Goal: Connect with others: Establish contact or relationships with other users

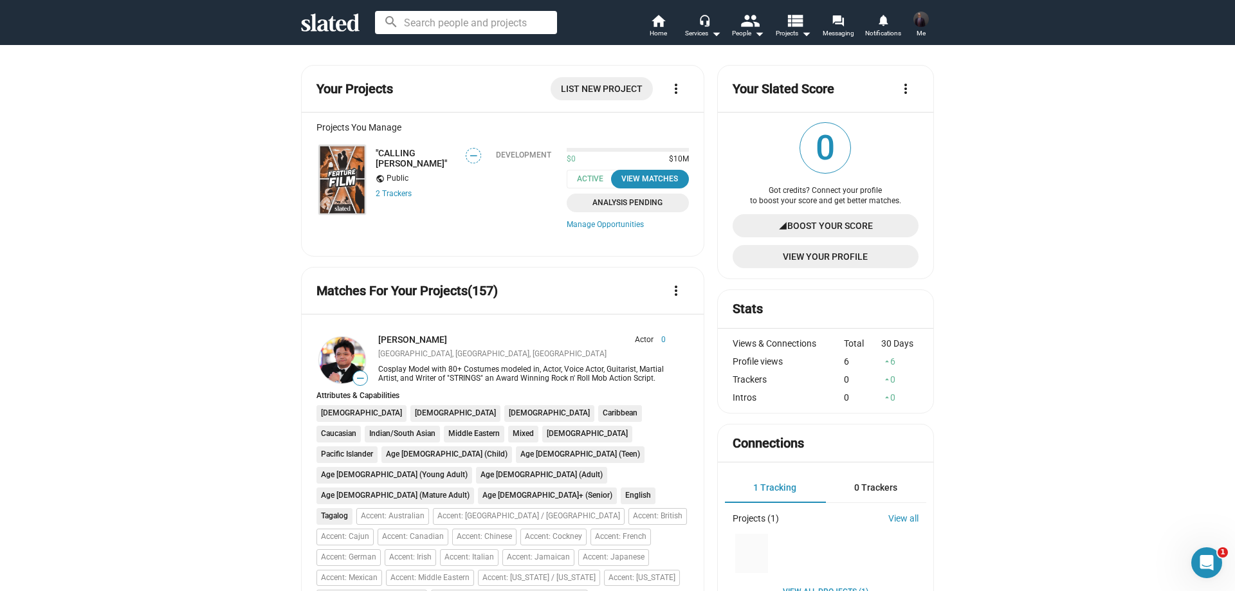
click at [323, 172] on img at bounding box center [342, 179] width 46 height 69
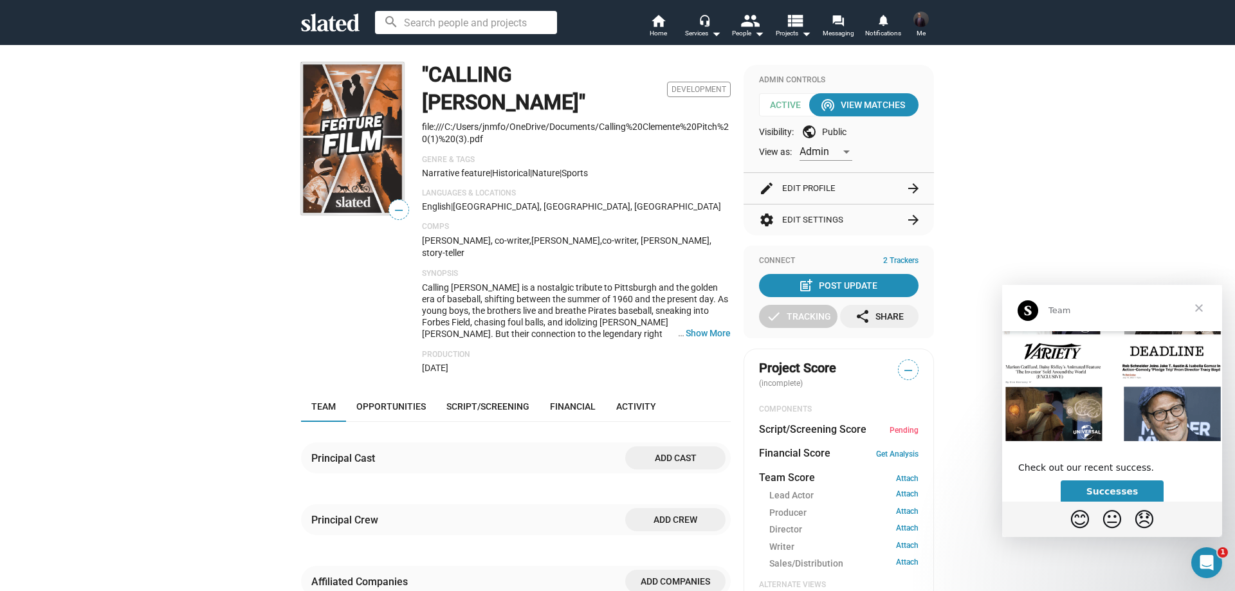
scroll to position [230, 0]
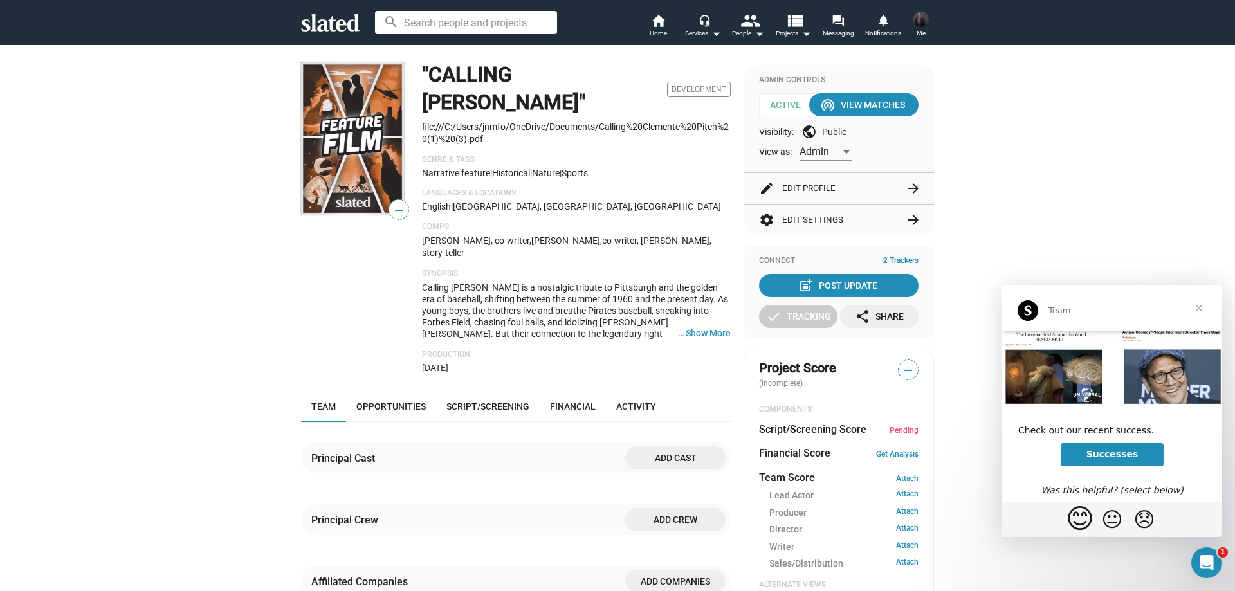
click at [1075, 520] on span "😊" at bounding box center [1080, 519] width 28 height 32
click at [1200, 307] on span "Close" at bounding box center [1199, 308] width 46 height 46
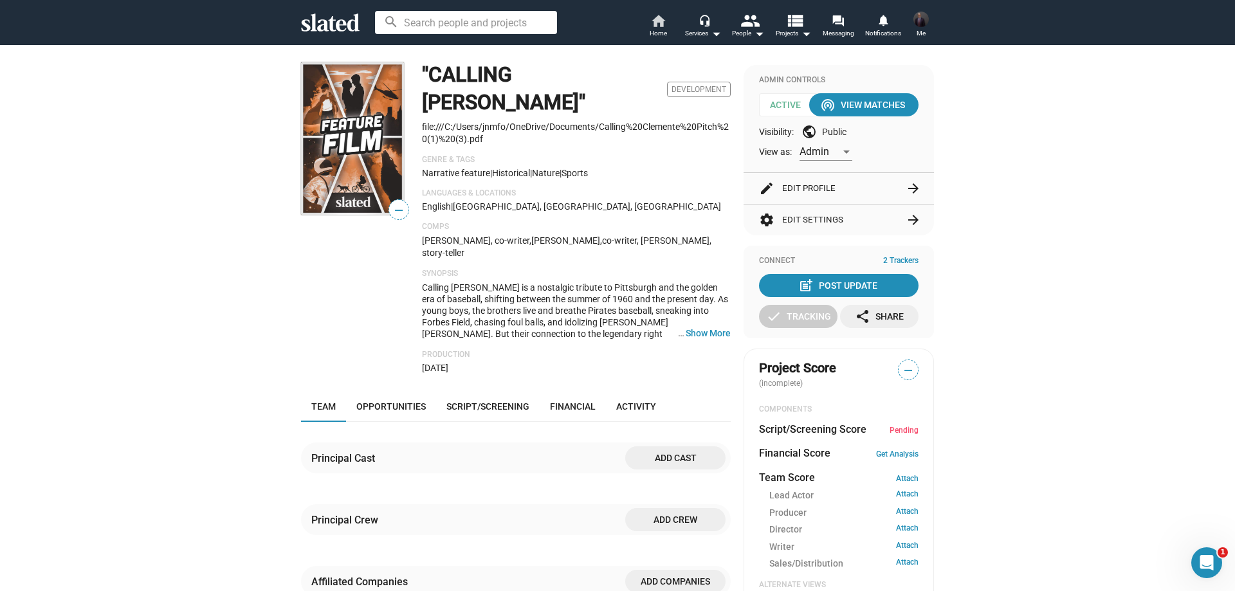
click at [668, 20] on link "home Home" at bounding box center [657, 27] width 45 height 28
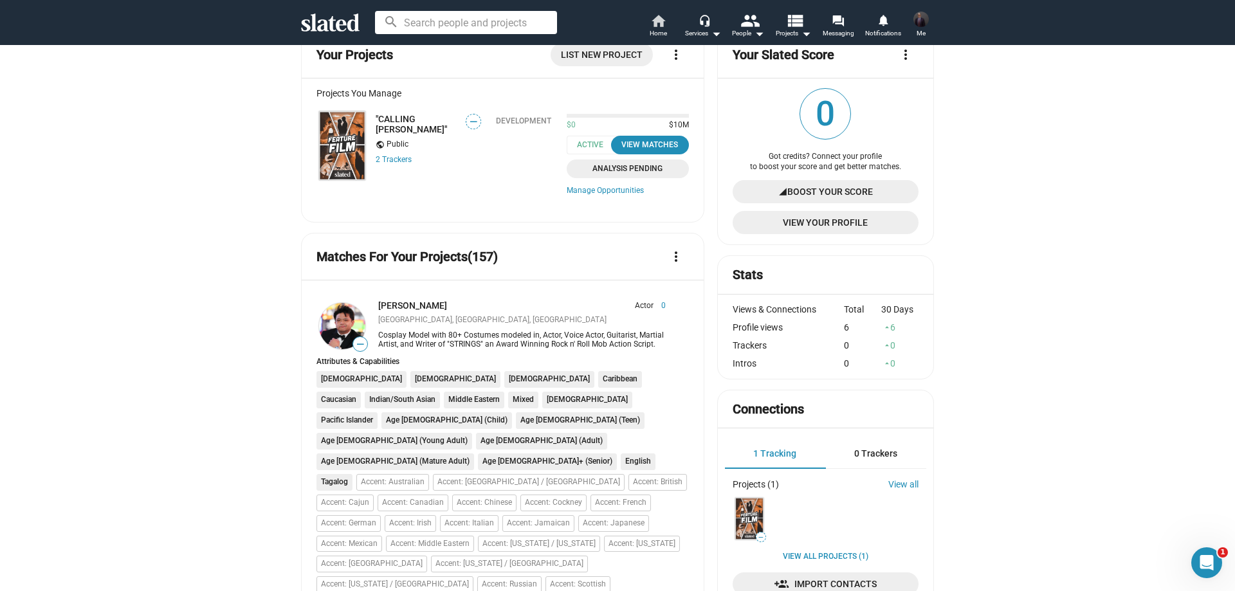
scroll to position [64, 0]
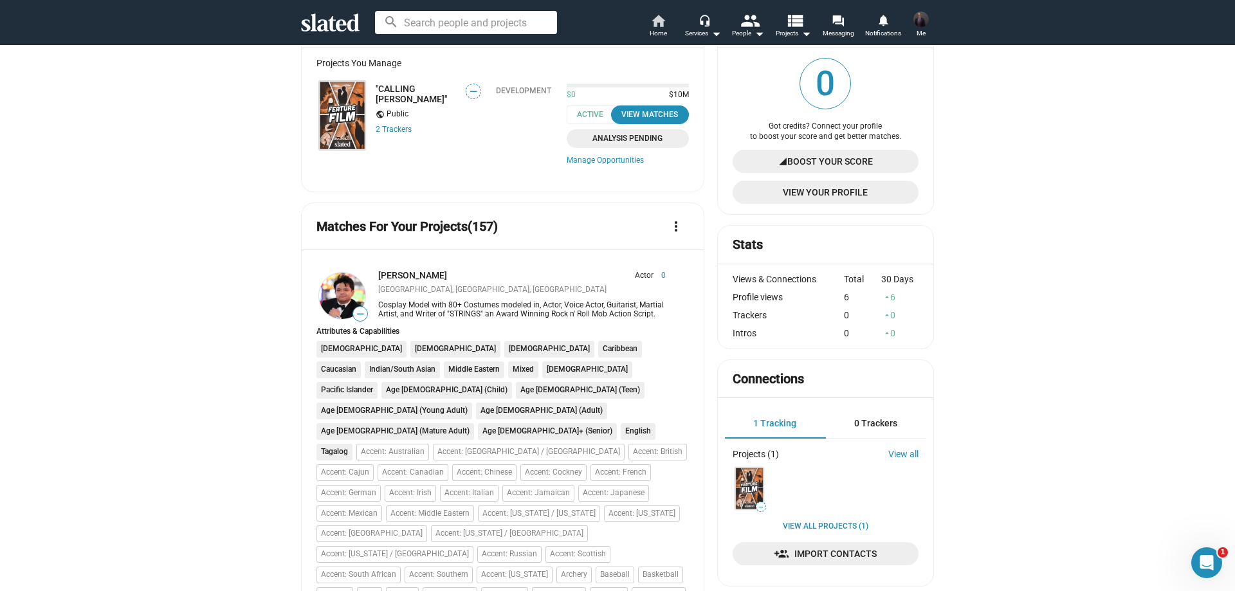
click at [662, 24] on mat-icon "home" at bounding box center [657, 20] width 15 height 15
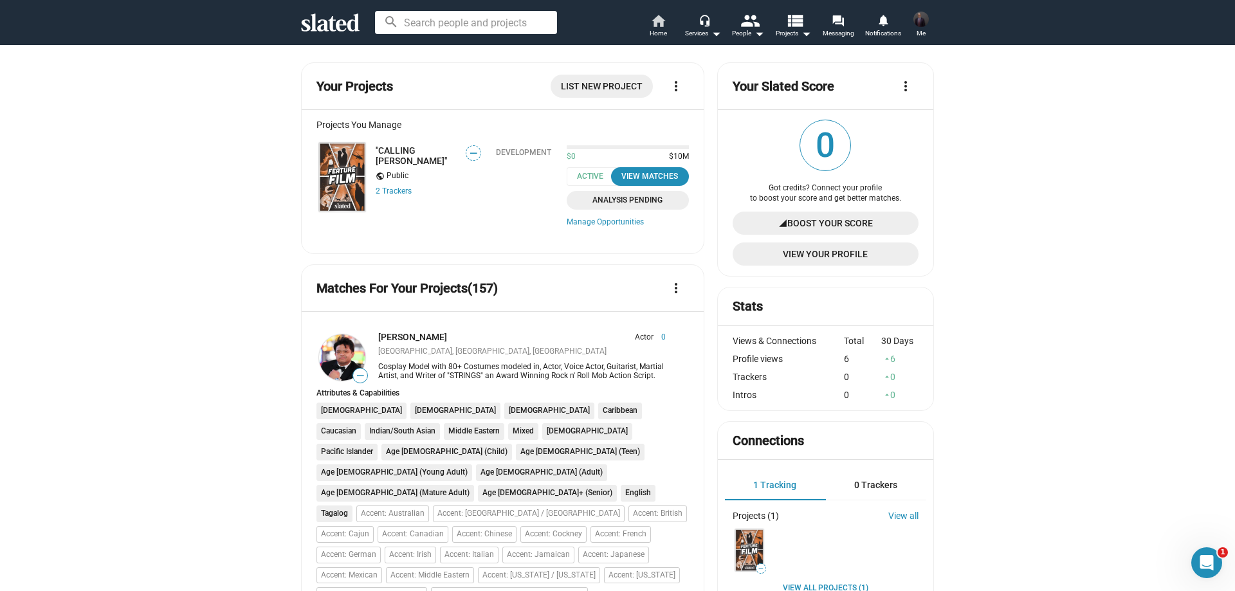
scroll to position [0, 0]
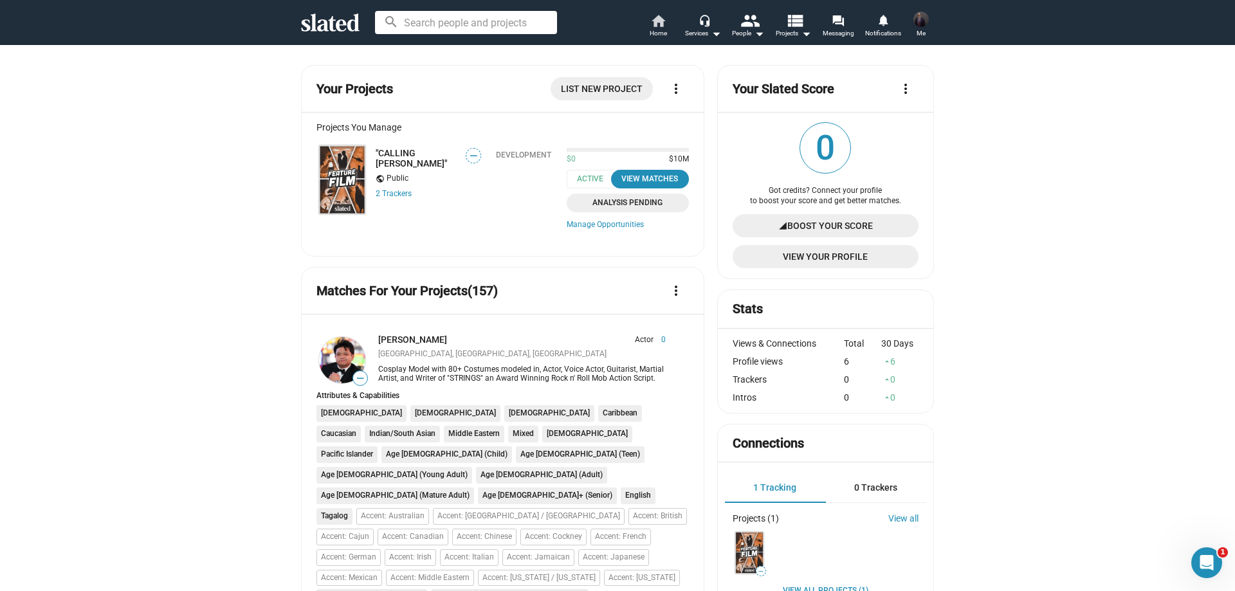
click at [654, 24] on mat-icon "home" at bounding box center [657, 20] width 15 height 15
click at [633, 176] on div "View Matches" at bounding box center [650, 179] width 62 height 14
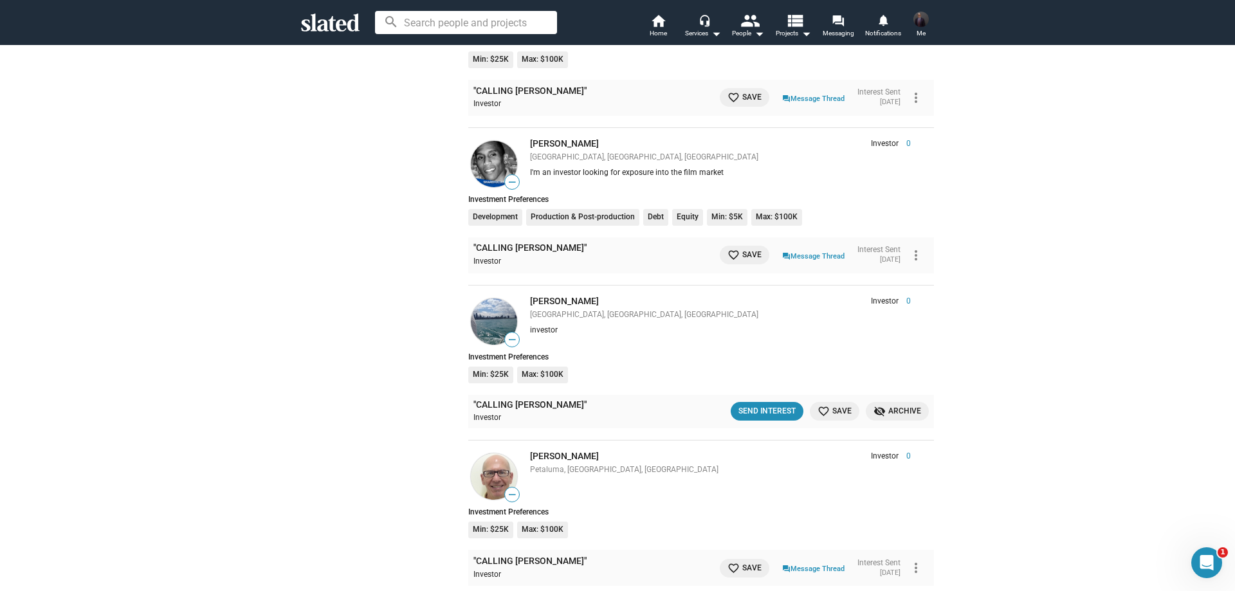
scroll to position [6947, 0]
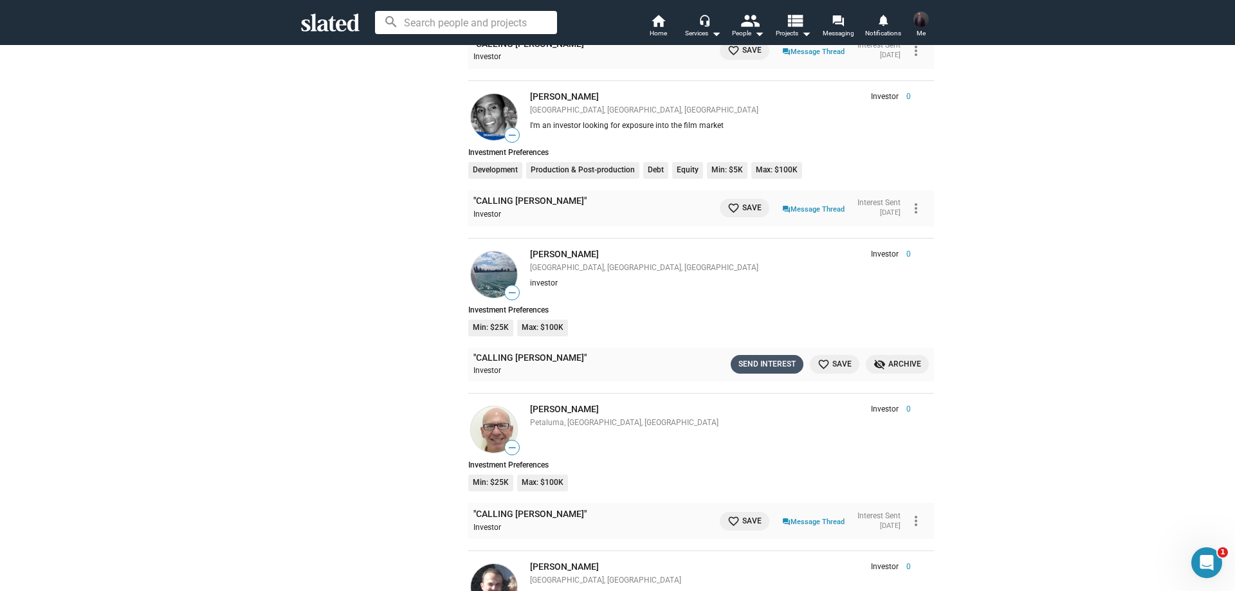
click at [780, 358] on div "Send Interest" at bounding box center [766, 365] width 57 height 14
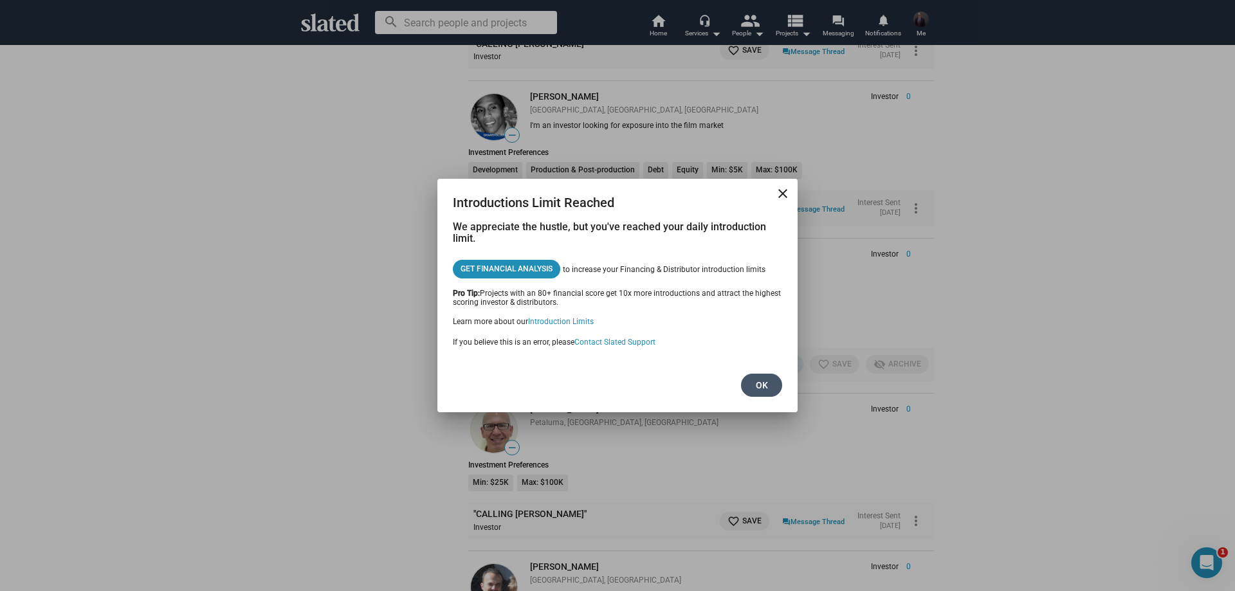
click at [765, 383] on span "Ok" at bounding box center [761, 385] width 21 height 23
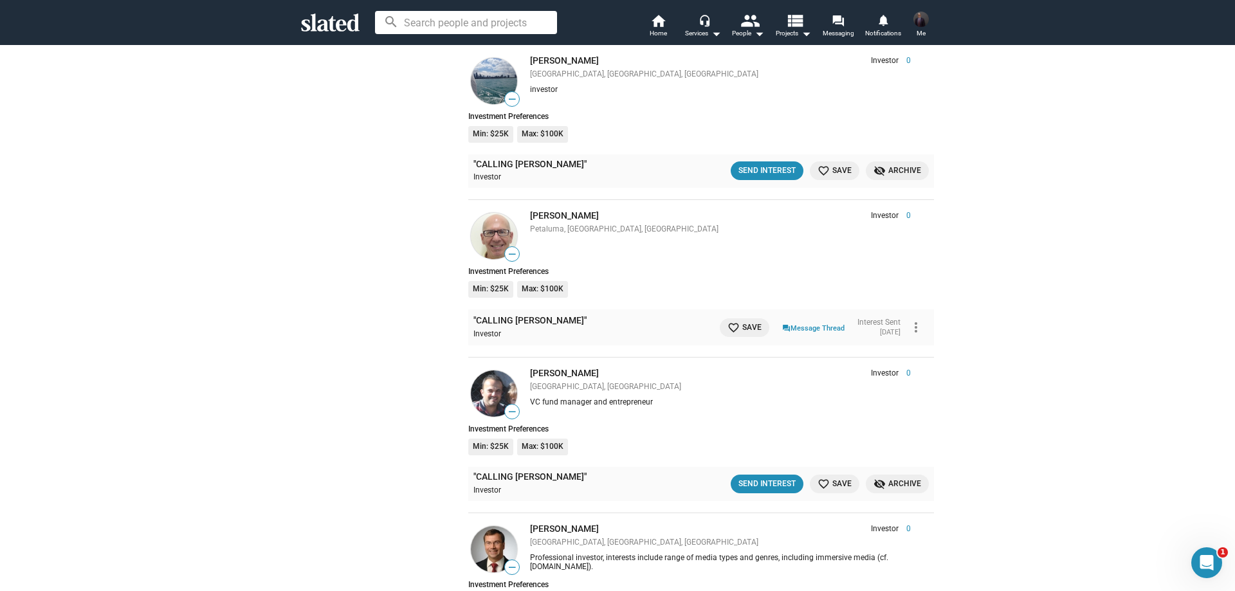
scroll to position [7333, 0]
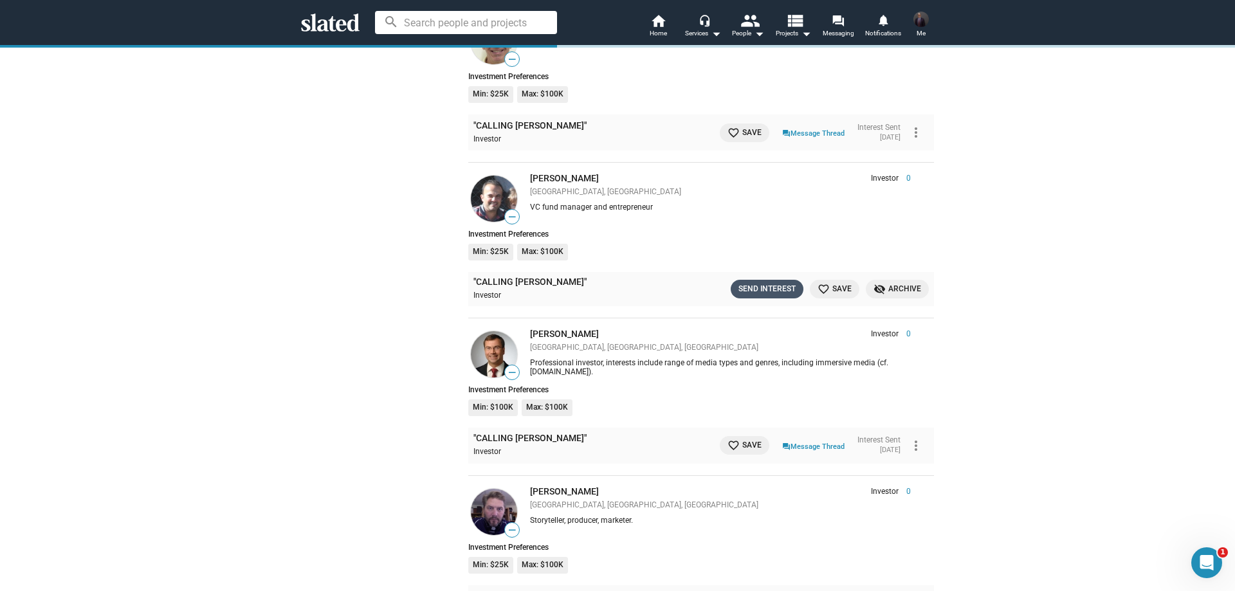
click at [774, 282] on div "Send Interest" at bounding box center [766, 289] width 57 height 14
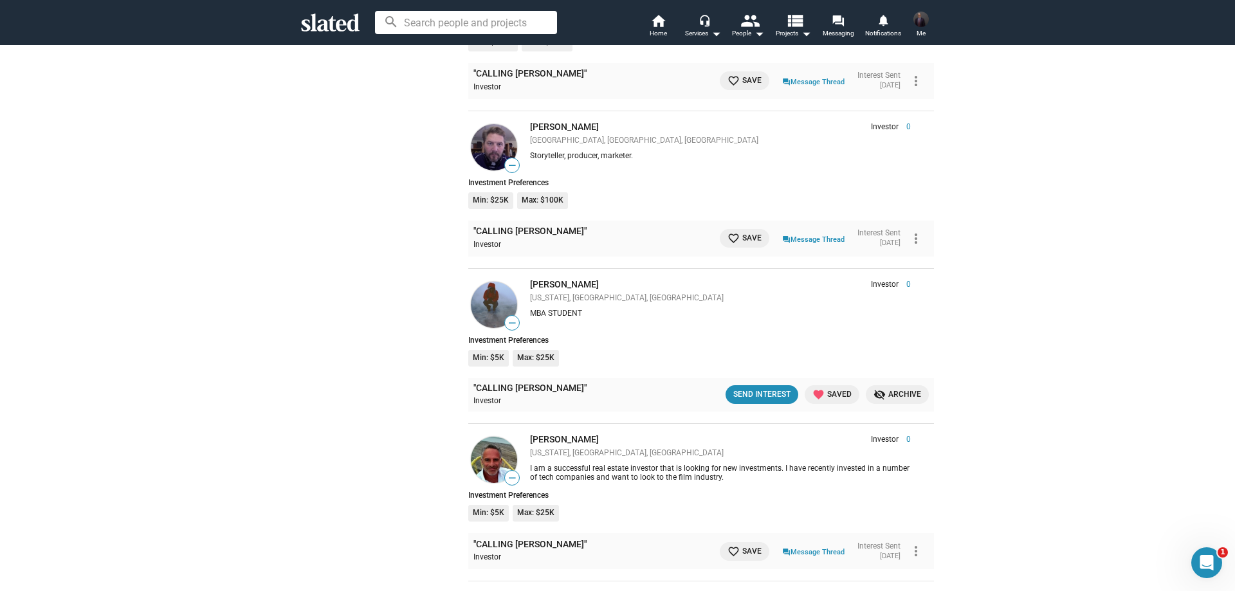
scroll to position [7719, 0]
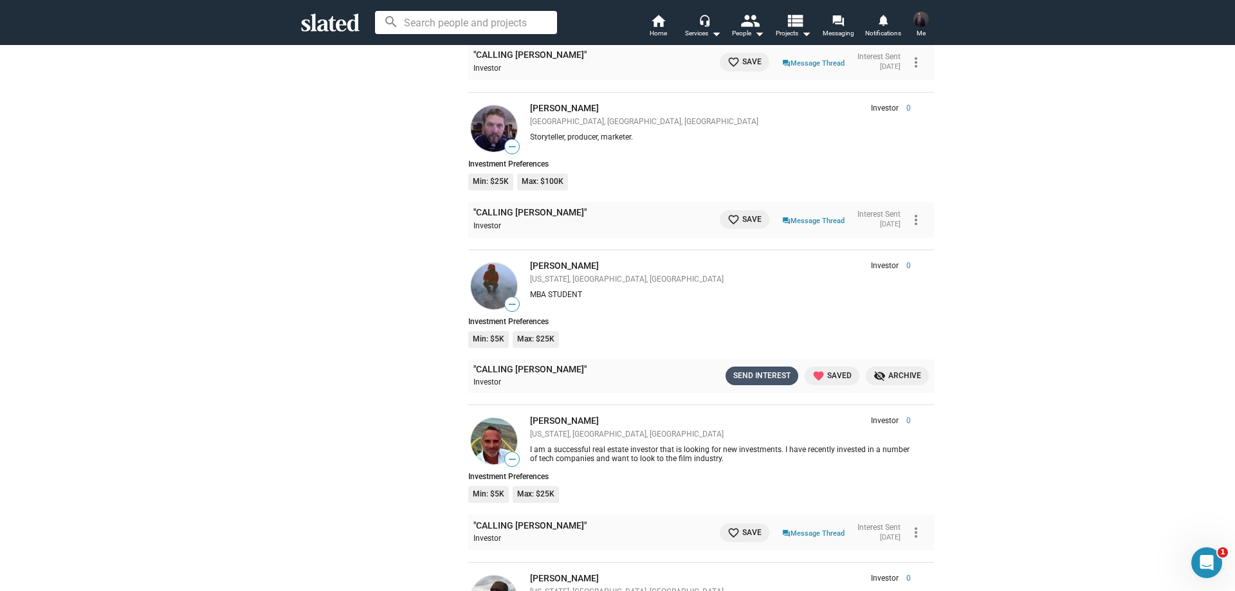
click at [754, 369] on div "Send Interest" at bounding box center [761, 376] width 57 height 14
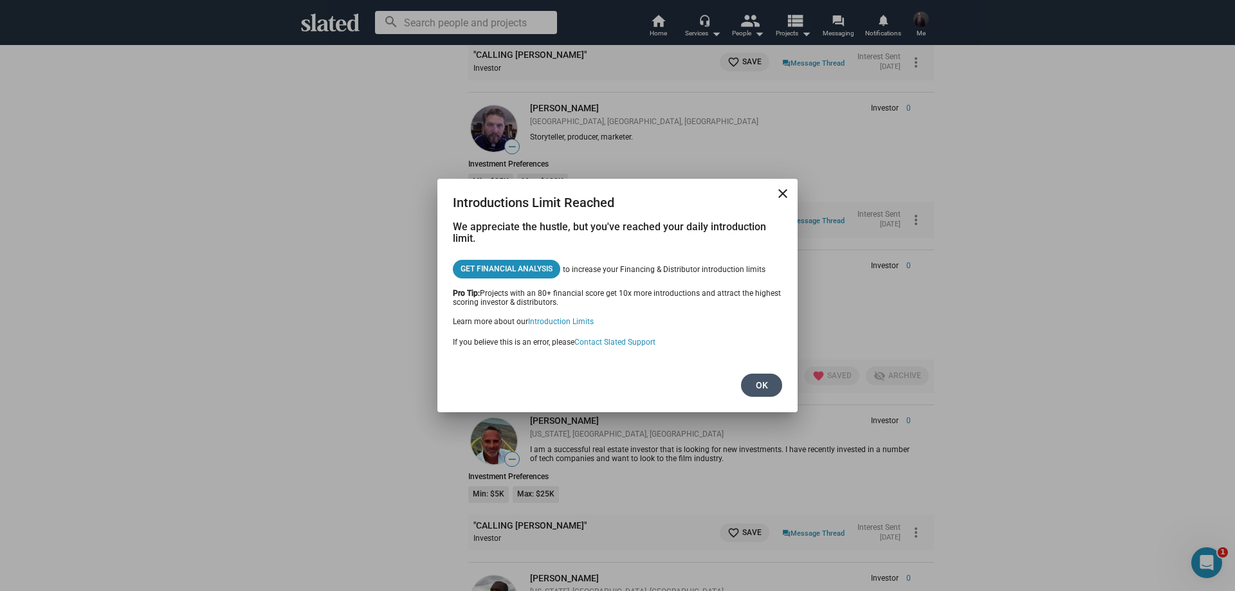
click at [767, 390] on span "Ok" at bounding box center [761, 385] width 21 height 23
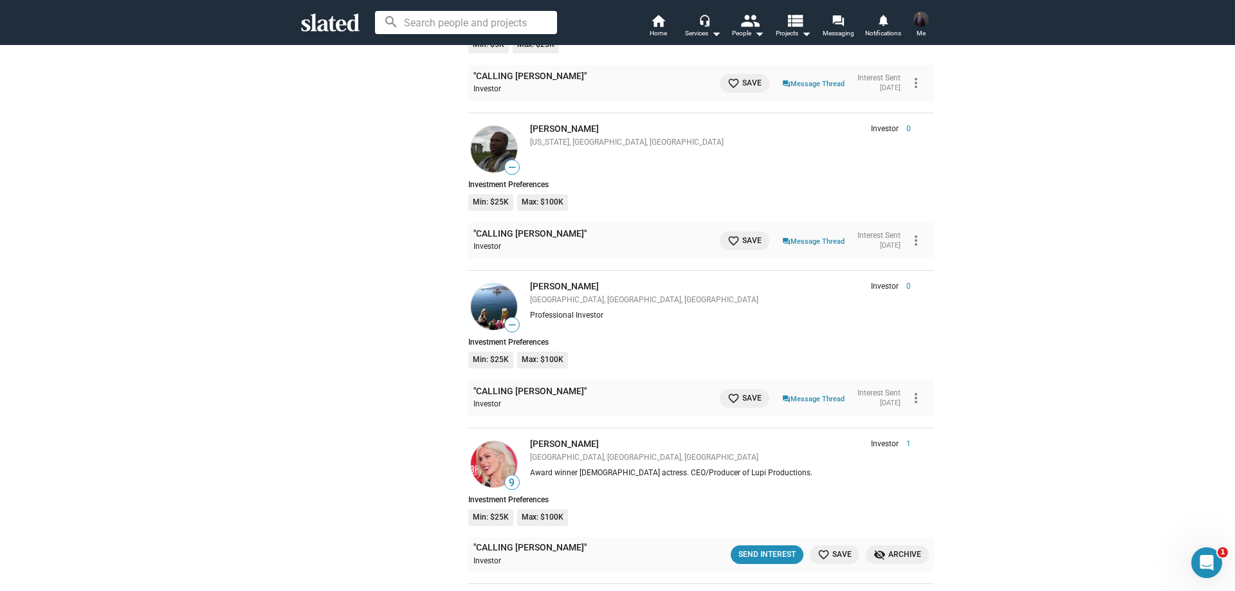
scroll to position [8169, 0]
click at [758, 547] on div "Send Interest" at bounding box center [766, 554] width 57 height 14
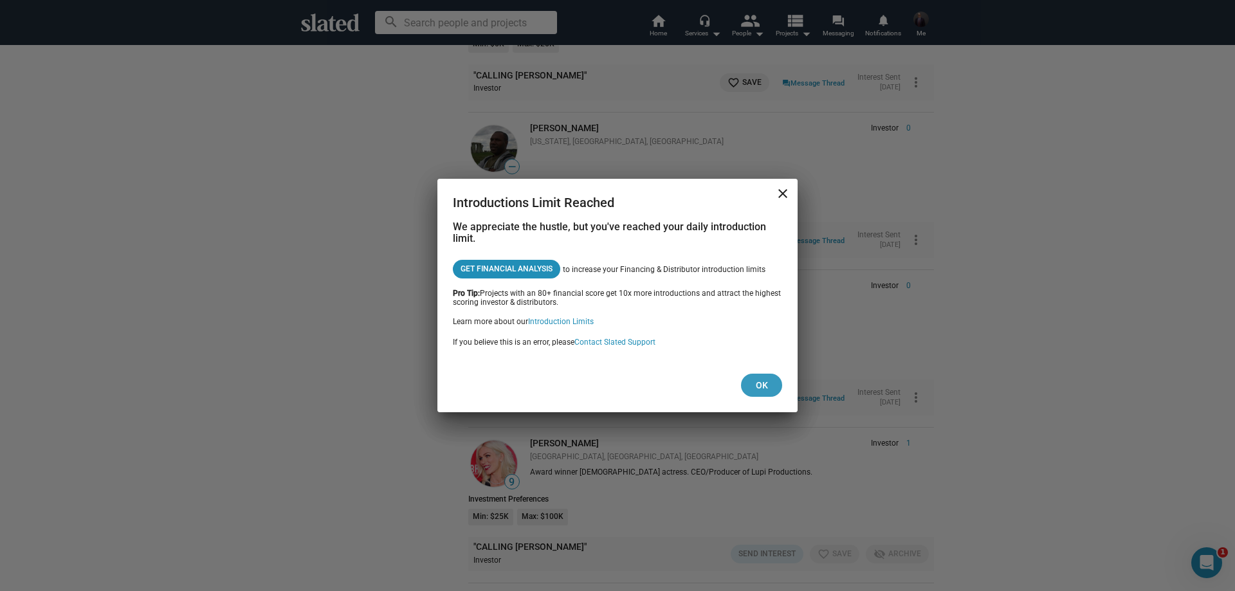
click at [773, 385] on button "Ok" at bounding box center [761, 385] width 41 height 23
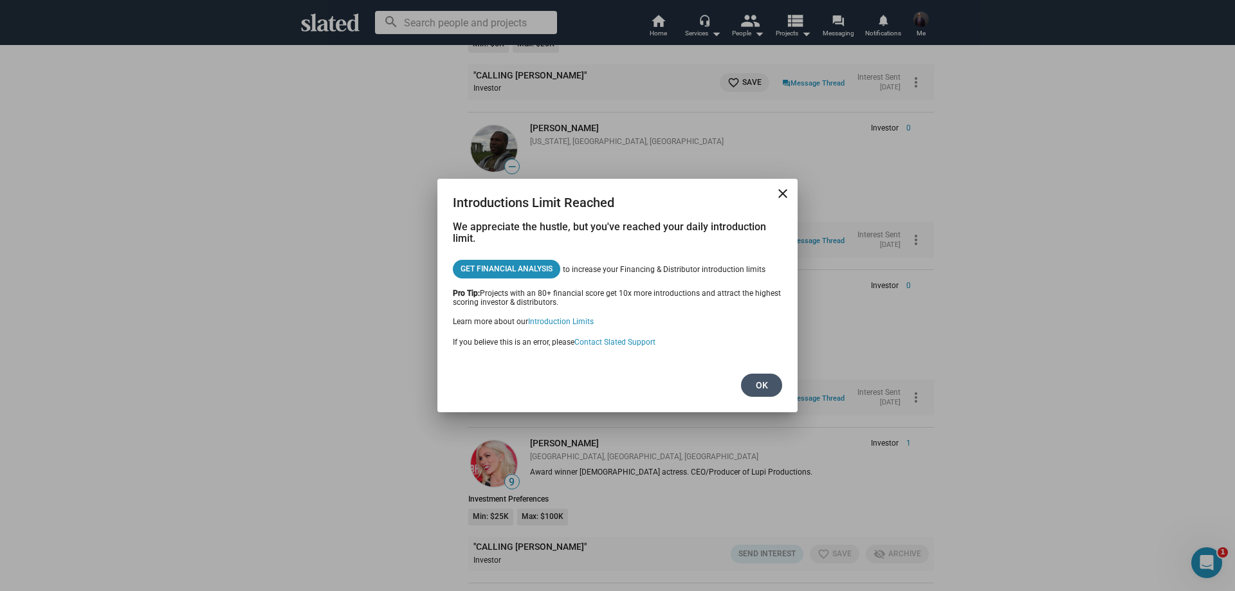
click at [773, 385] on button "Ok" at bounding box center [761, 385] width 41 height 23
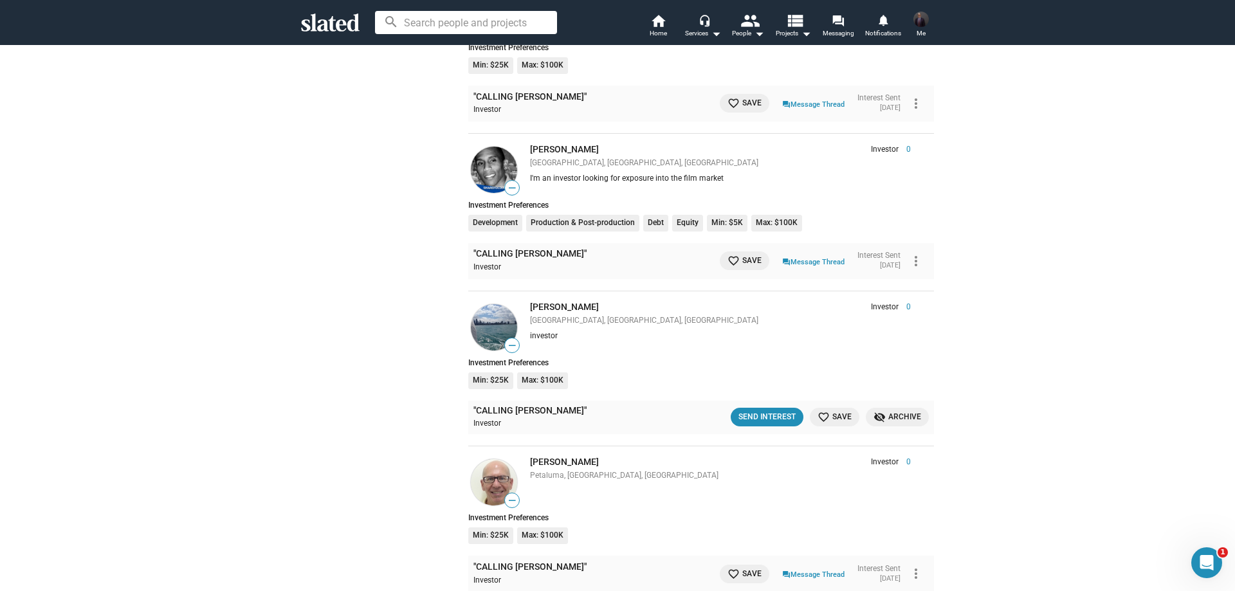
scroll to position [6882, 0]
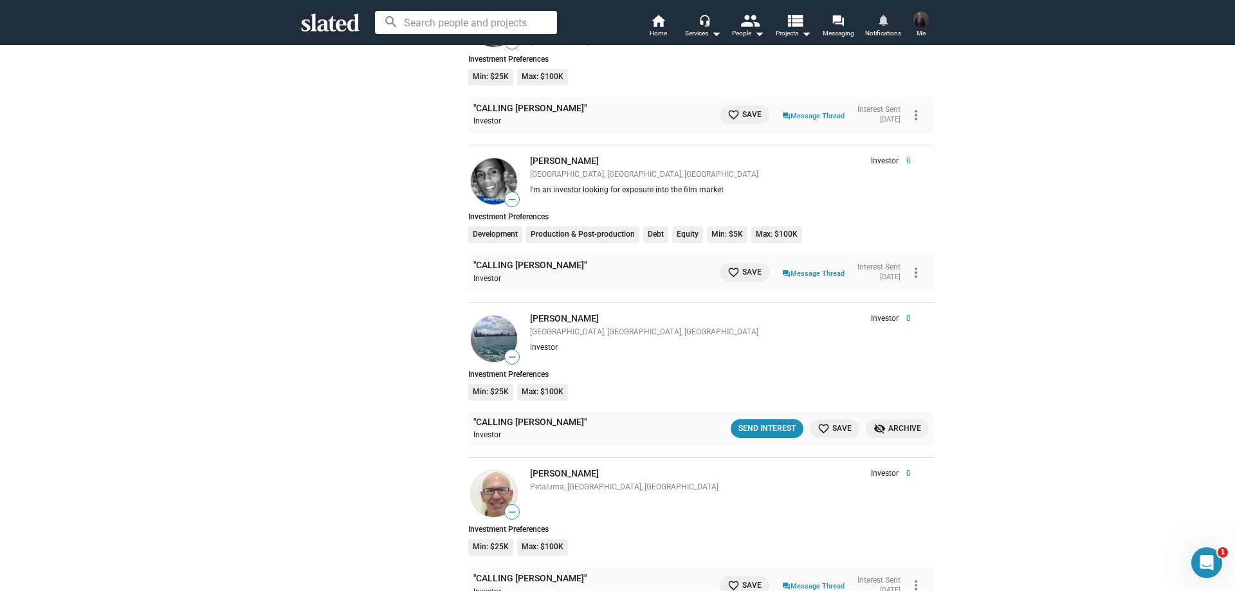
click at [886, 20] on mat-icon "notifications" at bounding box center [883, 20] width 12 height 12
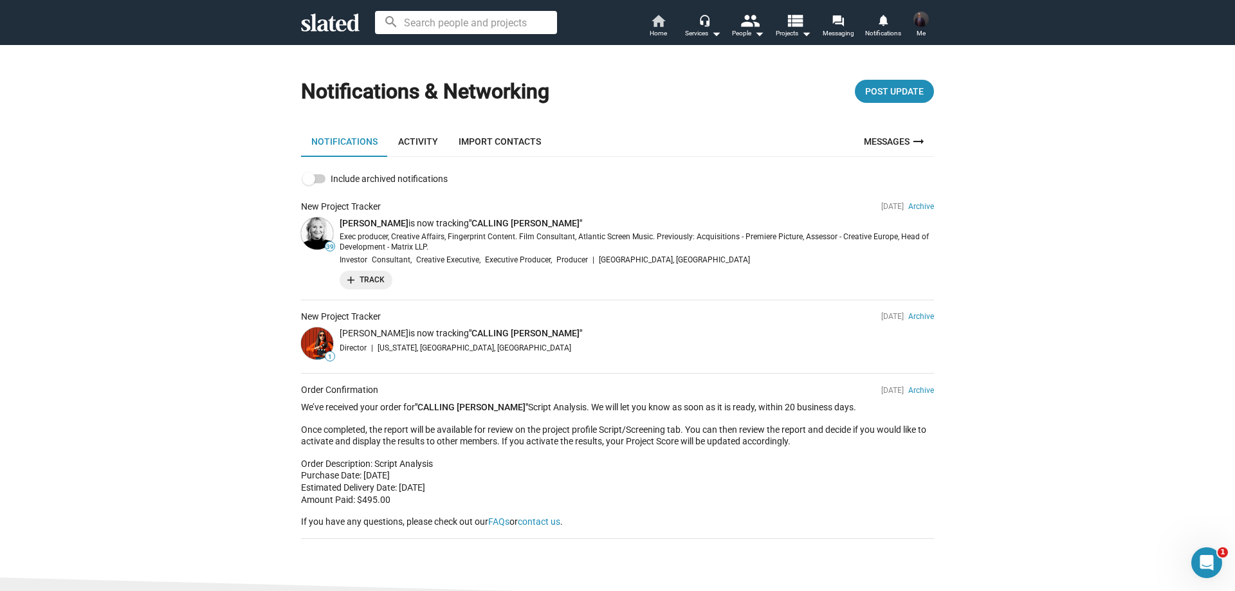
click at [645, 30] on link "home Home" at bounding box center [657, 27] width 45 height 28
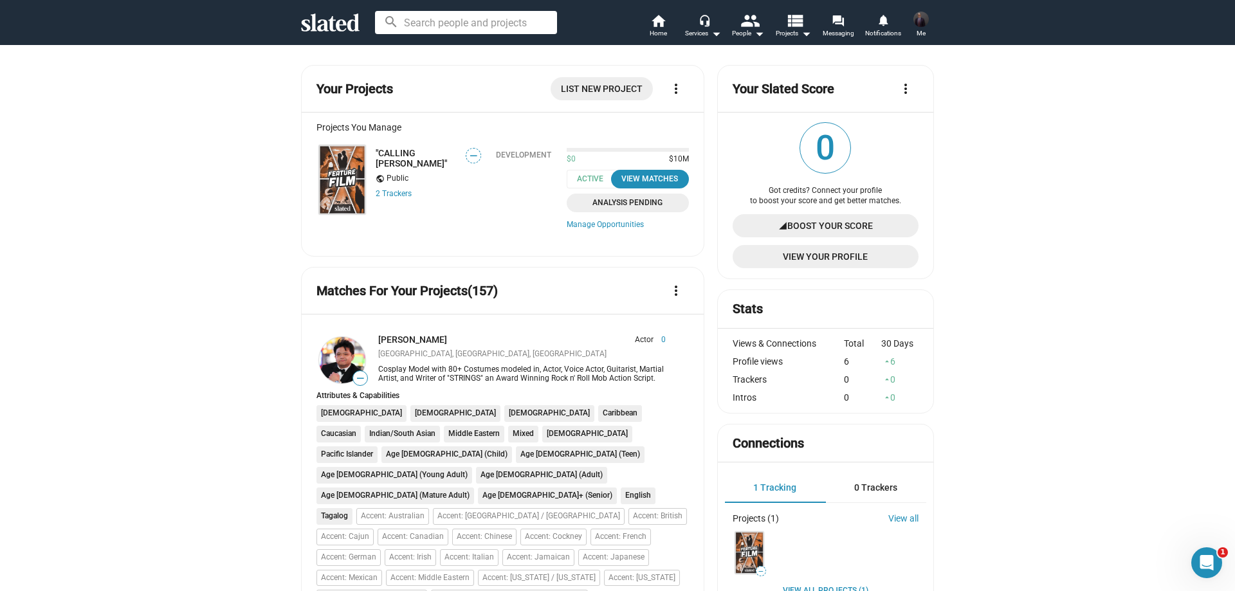
click at [327, 170] on img at bounding box center [342, 179] width 46 height 69
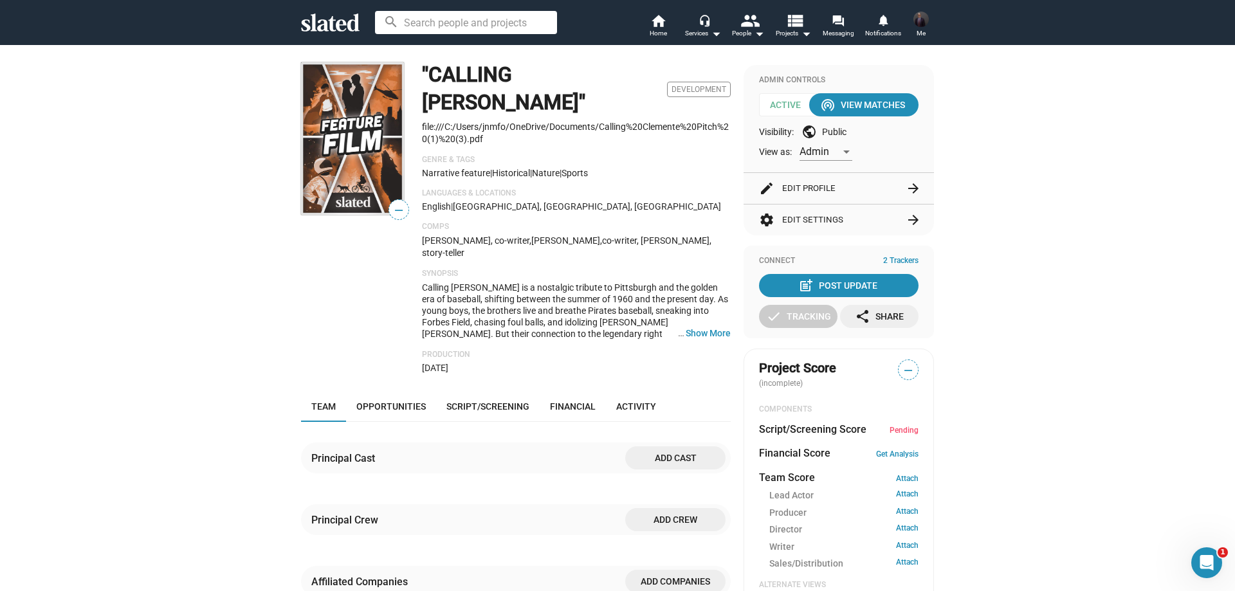
click at [376, 138] on img at bounding box center [352, 138] width 103 height 152
click at [389, 401] on span "Opportunities" at bounding box center [390, 406] width 69 height 10
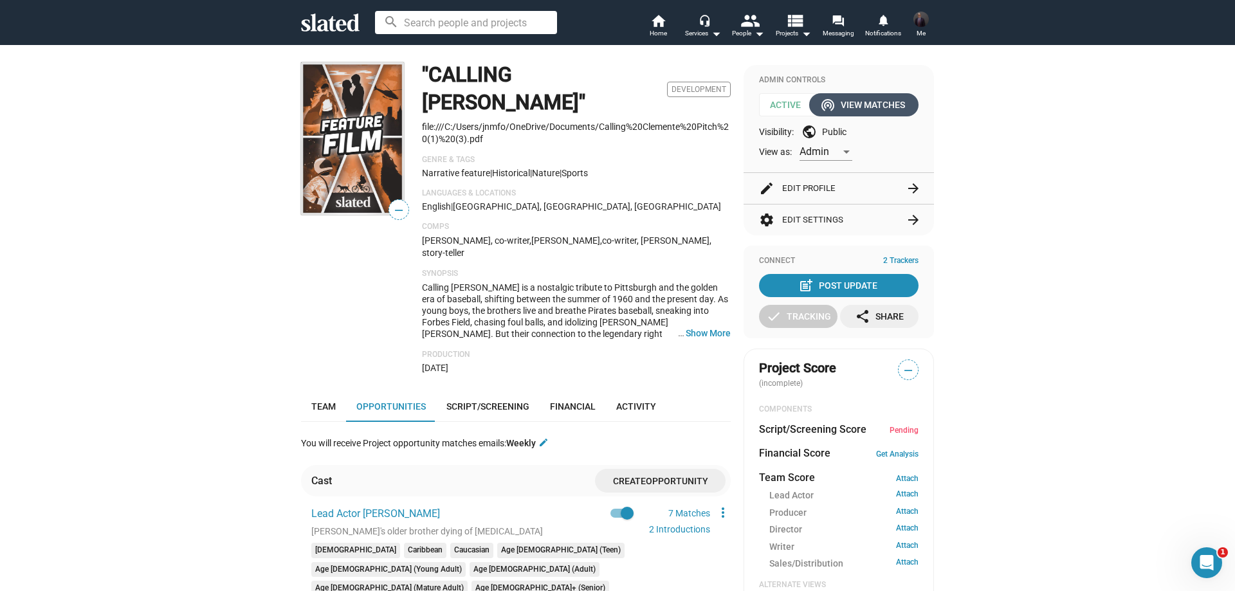
click at [873, 108] on div "wifi_tethering View Matches" at bounding box center [864, 104] width 82 height 23
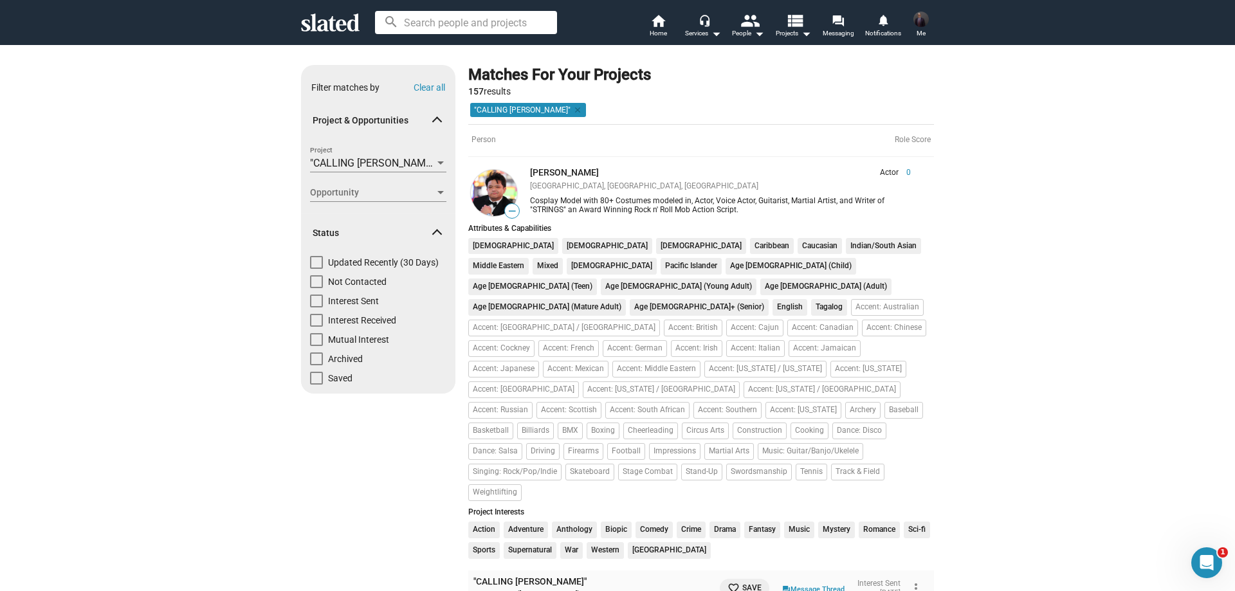
click at [439, 165] on div at bounding box center [441, 163] width 12 height 10
click at [205, 190] on div at bounding box center [617, 295] width 1235 height 591
